Goal: Check status

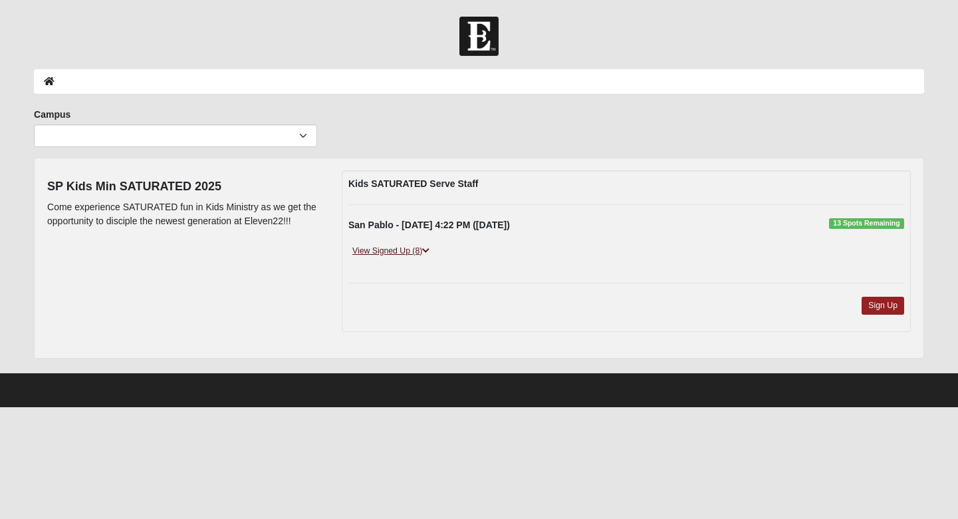
click at [378, 245] on link "View Signed Up (8)" at bounding box center [390, 251] width 85 height 14
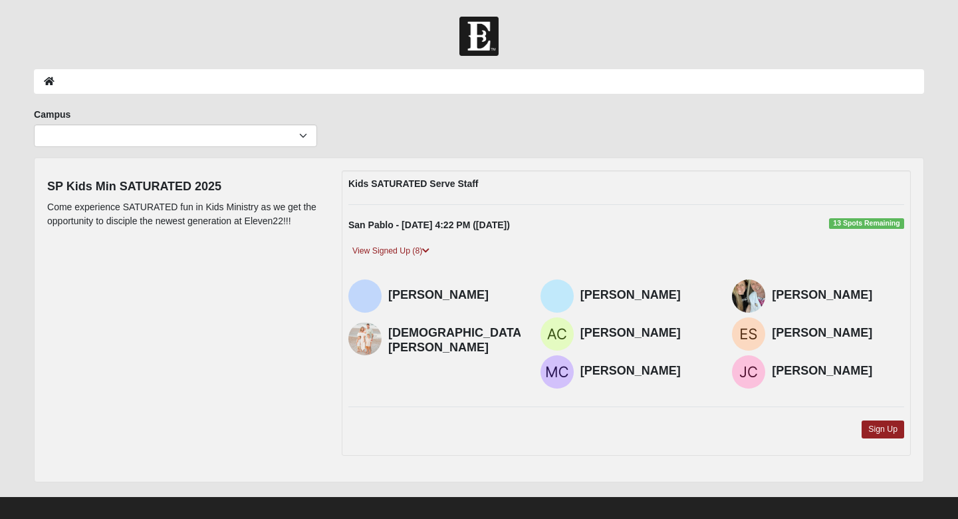
scroll to position [12, 0]
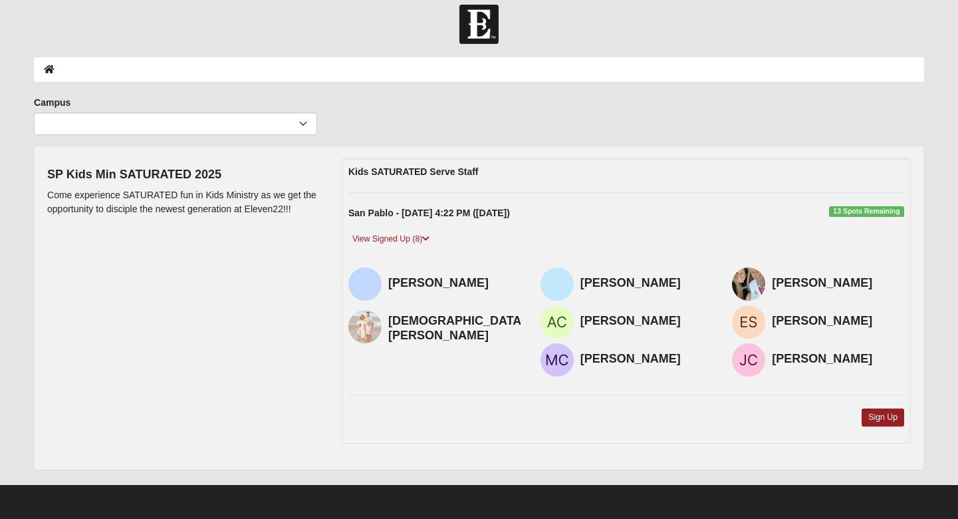
click at [790, 327] on h4 "[PERSON_NAME]" at bounding box center [838, 321] width 132 height 15
click at [791, 326] on h4 "[PERSON_NAME]" at bounding box center [838, 321] width 132 height 15
copy div "[PERSON_NAME]"
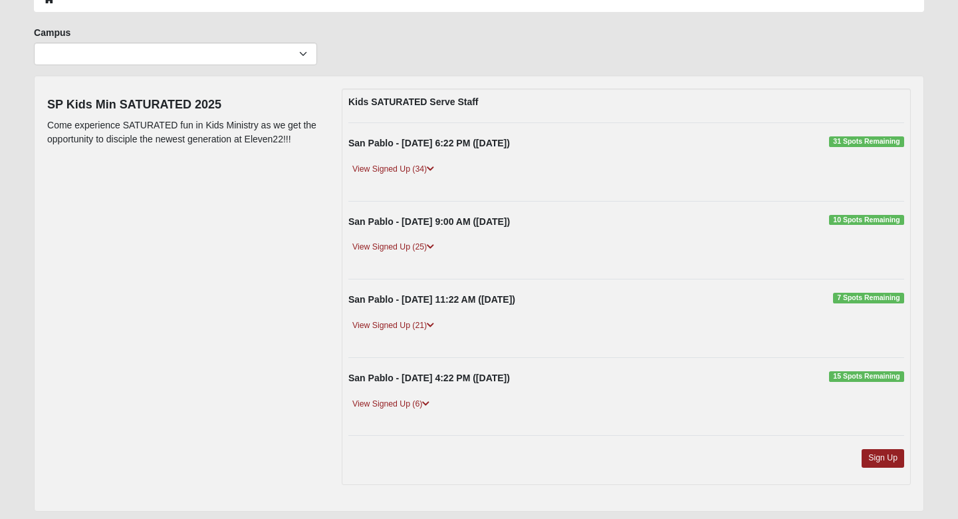
scroll to position [123, 0]
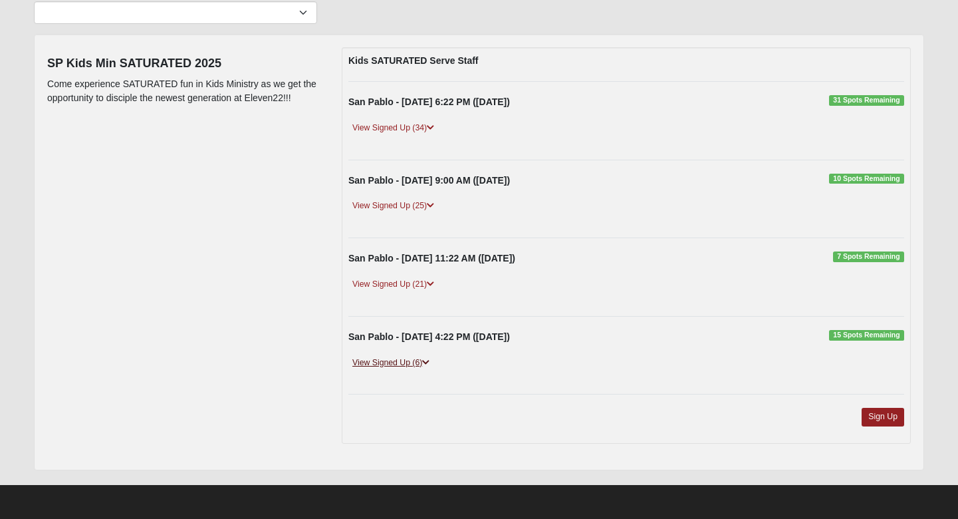
click at [396, 360] on link "View Signed Up (6)" at bounding box center [390, 363] width 85 height 14
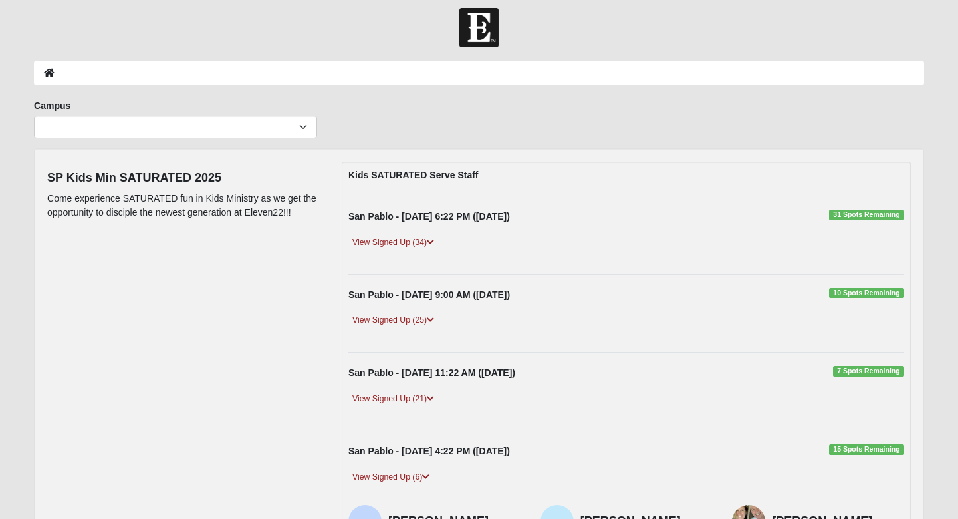
scroll to position [0, 0]
